Goal: Information Seeking & Learning: Learn about a topic

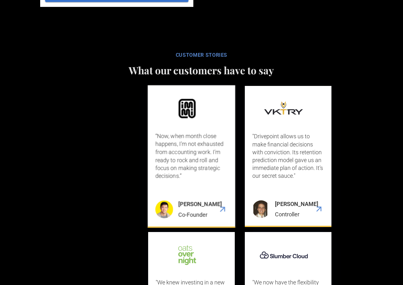
scroll to position [1667, 0]
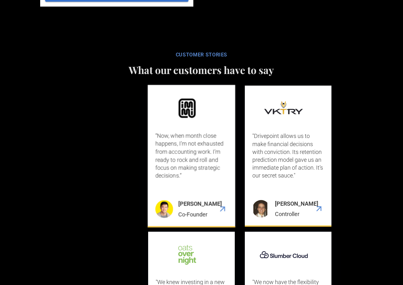
click at [187, 206] on div "[PERSON_NAME]" at bounding box center [200, 204] width 44 height 8
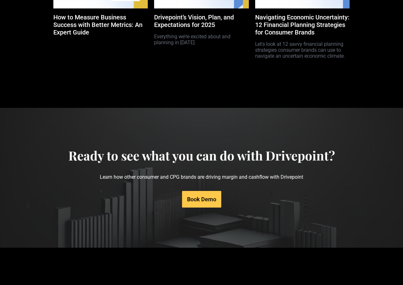
scroll to position [3070, 0]
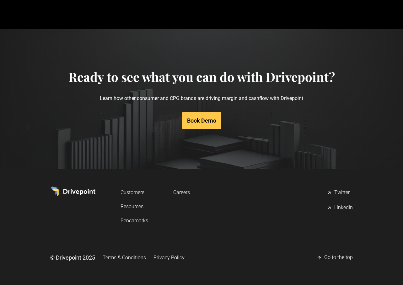
click at [349, 207] on div "LinkedIn" at bounding box center [343, 208] width 19 height 8
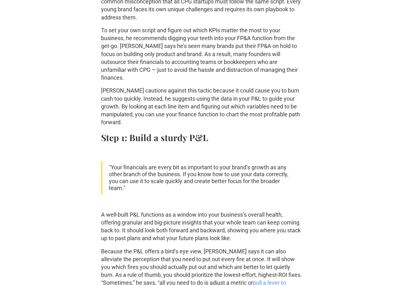
scroll to position [476, 0]
